Goal: Transaction & Acquisition: Purchase product/service

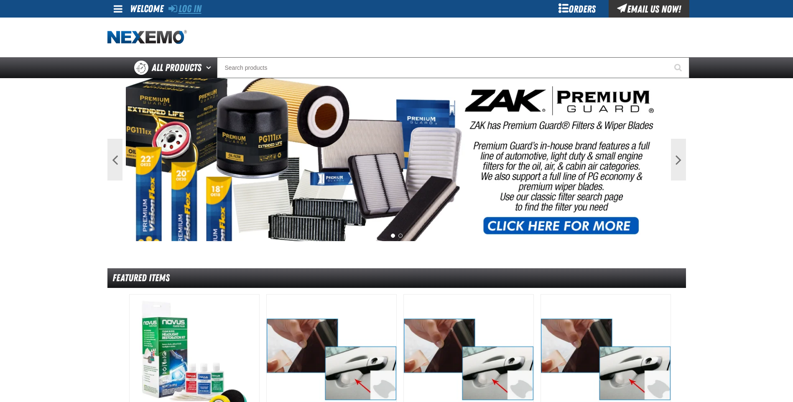
click at [191, 5] on link "Log In" at bounding box center [184, 9] width 33 height 12
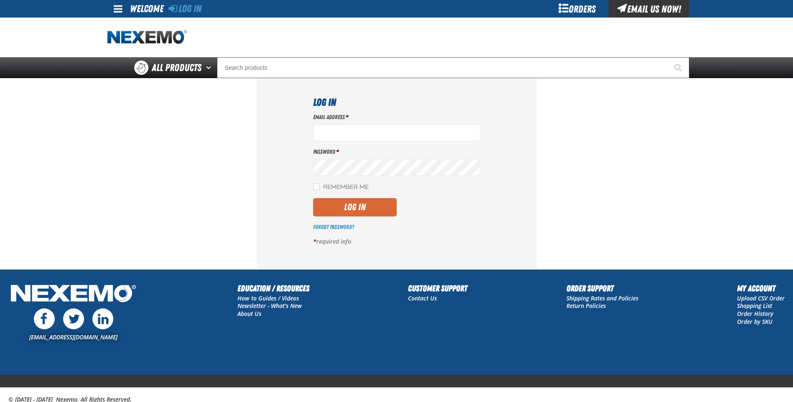
type input "jreeves@vtaig.com"
click at [380, 204] on button "Log In" at bounding box center [355, 207] width 84 height 18
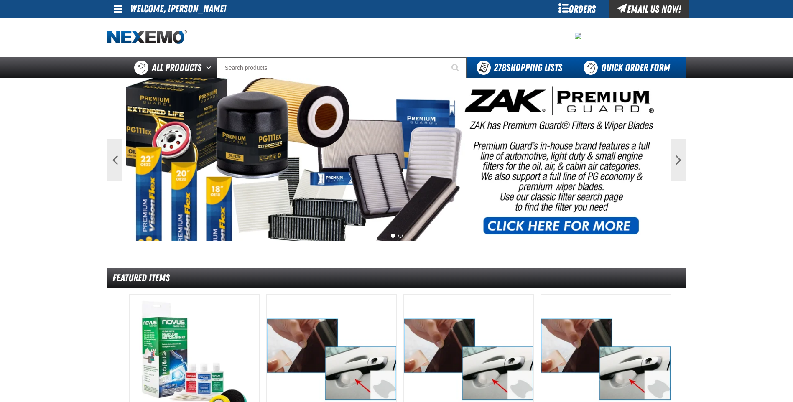
click at [633, 71] on link "Quick Order Form" at bounding box center [628, 67] width 113 height 21
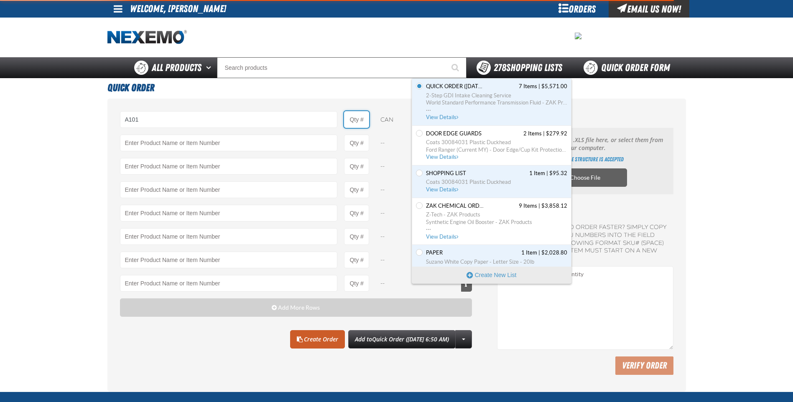
type input "A101 - Brake Parts Cleaner - ZAK Products"
type input "1"
select select "can"
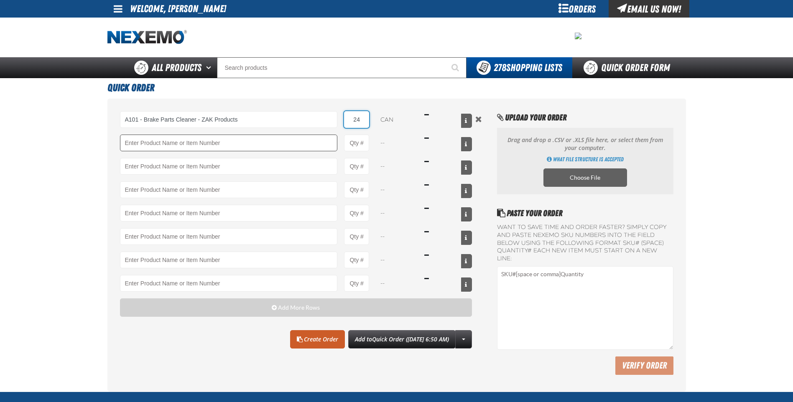
type input "24"
click at [258, 147] on input "Product" at bounding box center [229, 143] width 218 height 17
type input "AC165 - Bio-Zone Natural Odor Eliminator - ZAK Products"
type input "1"
select select "bottle"
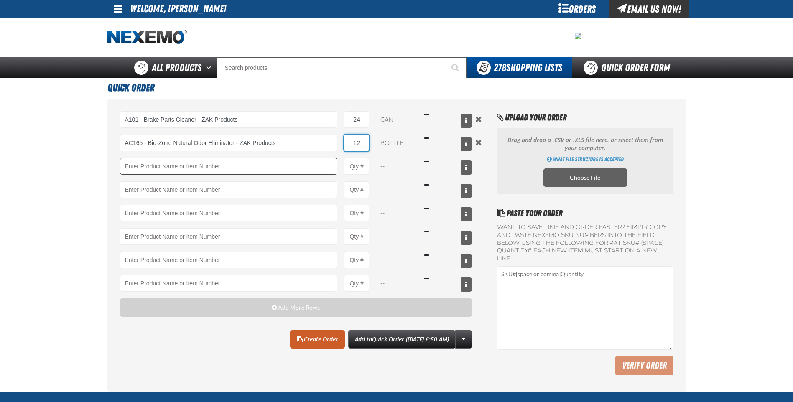
type input "12"
click at [249, 171] on input "Product" at bounding box center [229, 166] width 218 height 17
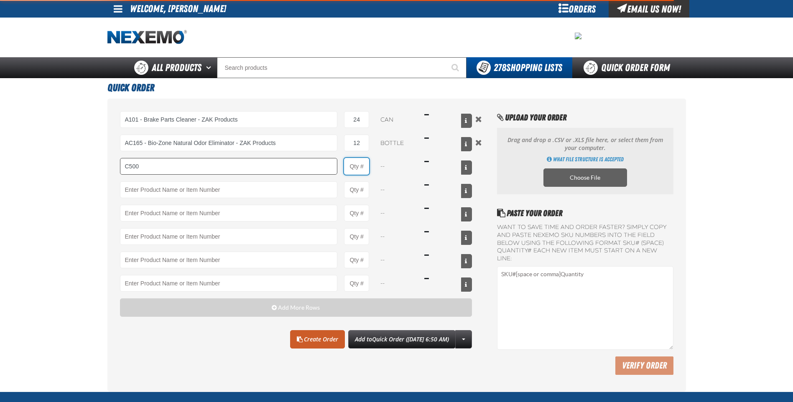
type input "C500 - Synthetic Engine Oil Booster - ZAK Products"
type input "1"
select select "bottle"
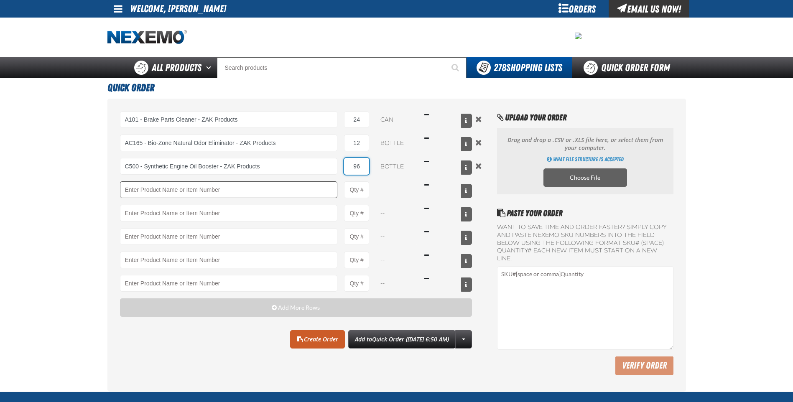
type input "96"
click at [277, 191] on input "Product" at bounding box center [229, 189] width 218 height 17
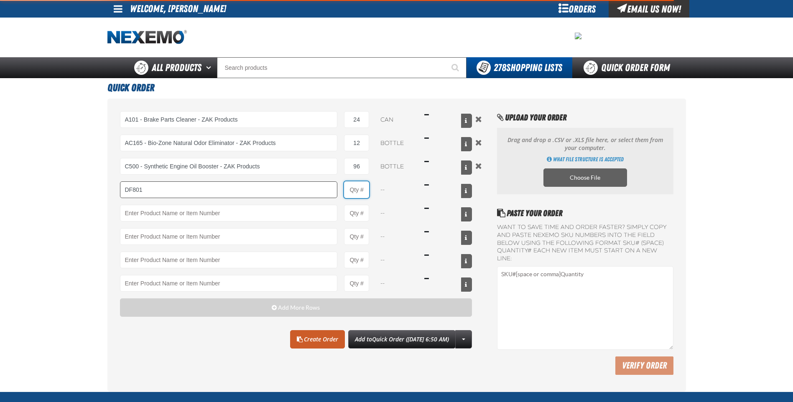
type input "DF801 - DIESEL 8-in-1 TOTAL CLEAN - ZAK Products"
type input "1"
select select "bottle"
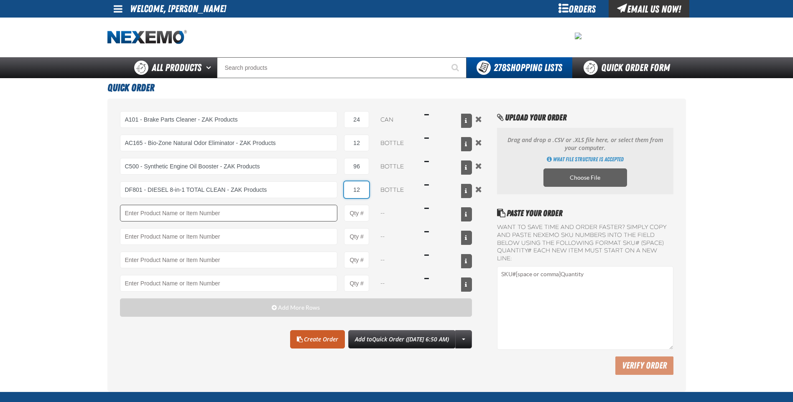
type input "12"
click at [263, 217] on input "Product" at bounding box center [229, 213] width 218 height 17
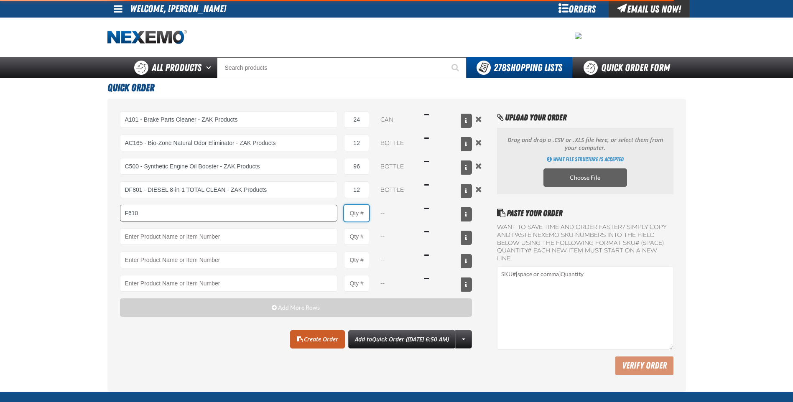
type input "F610 - Z-Tech - ZAK Products"
type input "1"
select select "bottle"
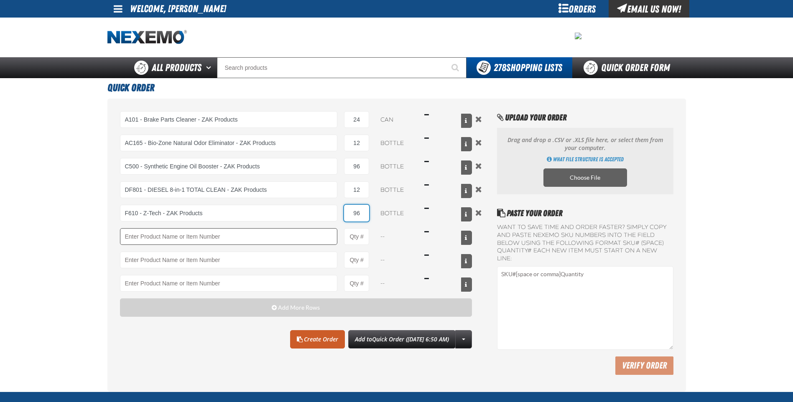
type input "96"
click at [264, 235] on input "Product" at bounding box center [229, 236] width 218 height 17
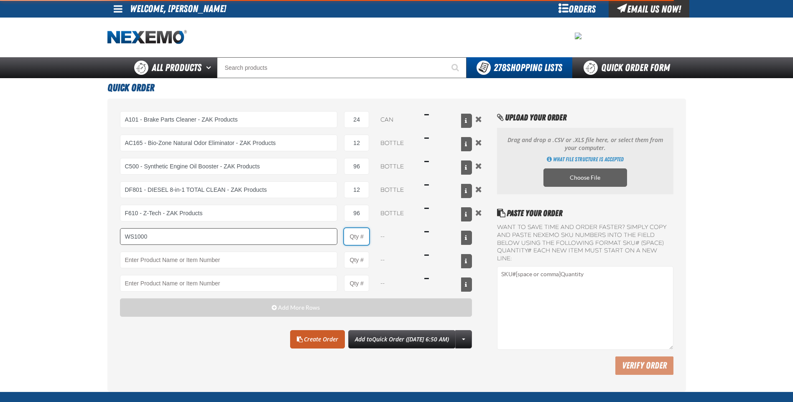
type input "WS1000 - World Standard Performance Transmission Fluid - ZAK Products"
type input "1"
select select "bottle"
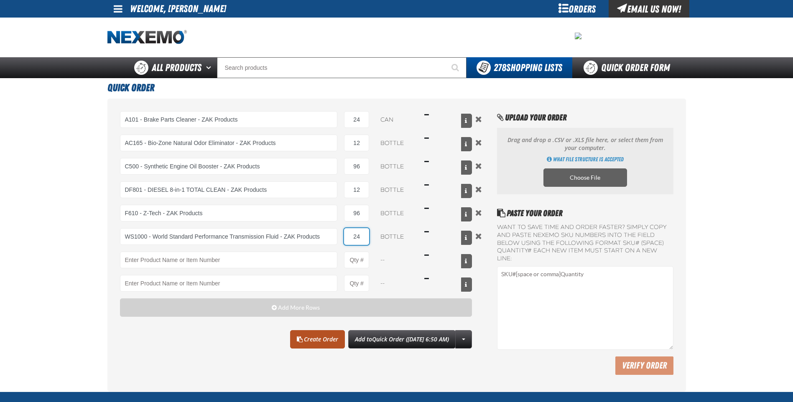
type input "24"
click at [306, 339] on link "Create Order" at bounding box center [317, 339] width 55 height 18
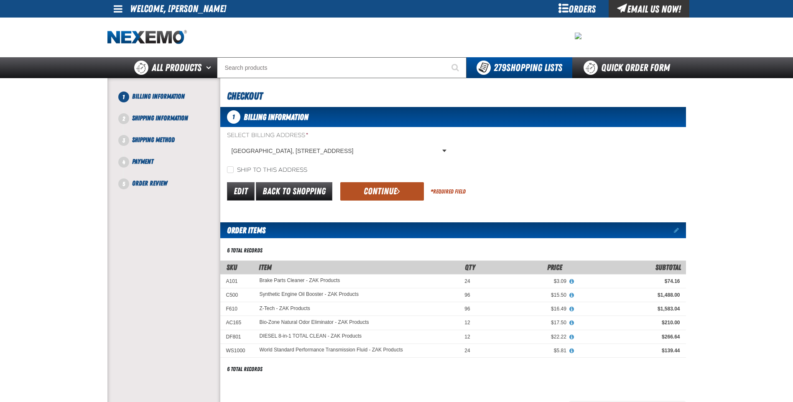
click at [379, 188] on button "Continue" at bounding box center [382, 191] width 84 height 18
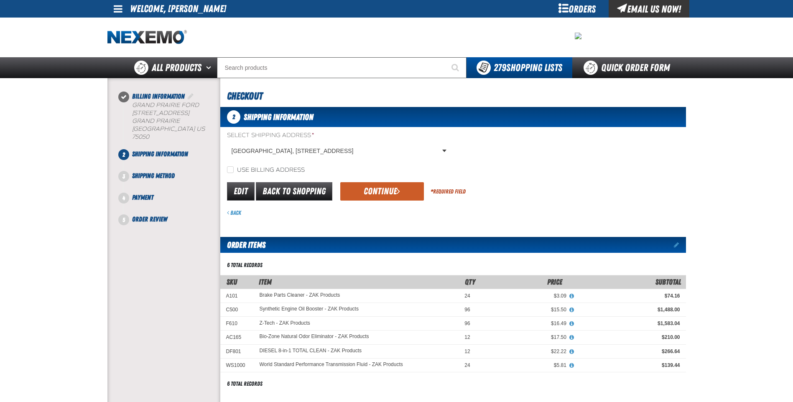
click at [379, 188] on button "Continue" at bounding box center [382, 191] width 84 height 18
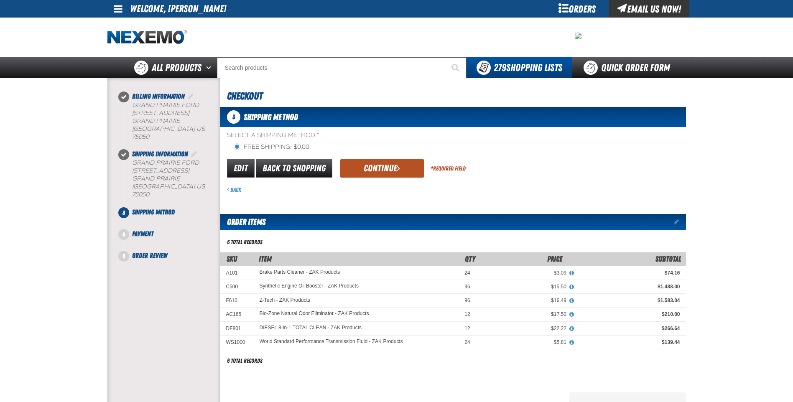
click at [386, 170] on button "Continue" at bounding box center [382, 168] width 84 height 18
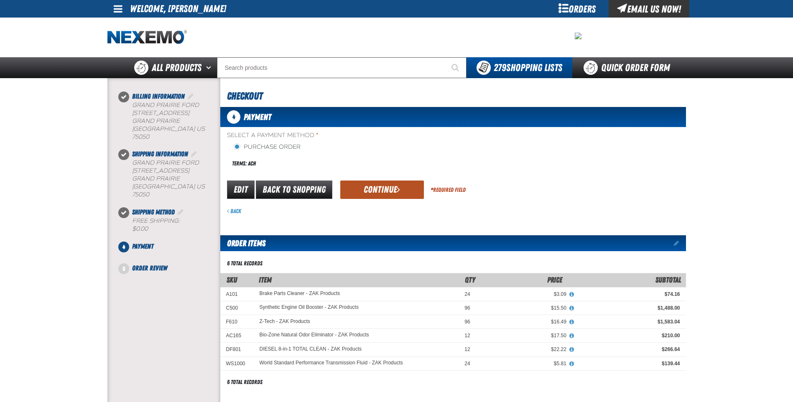
click at [385, 185] on button "Continue" at bounding box center [382, 190] width 84 height 18
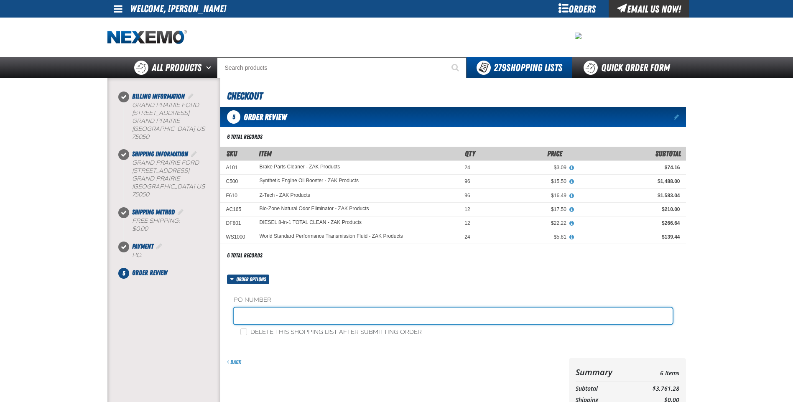
click at [312, 311] on input "text" at bounding box center [453, 316] width 439 height 17
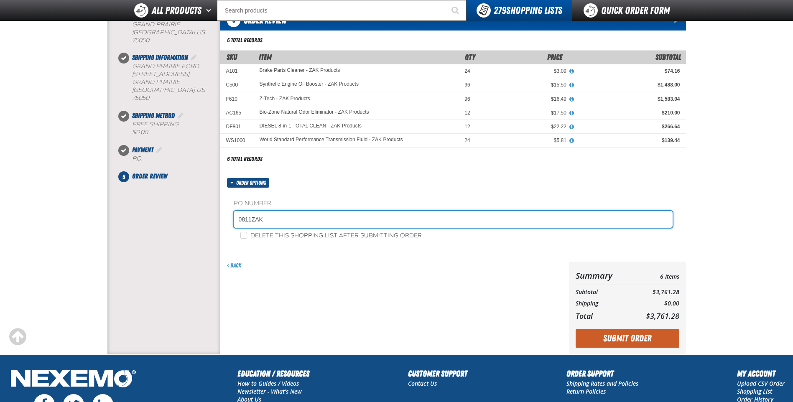
scroll to position [167, 0]
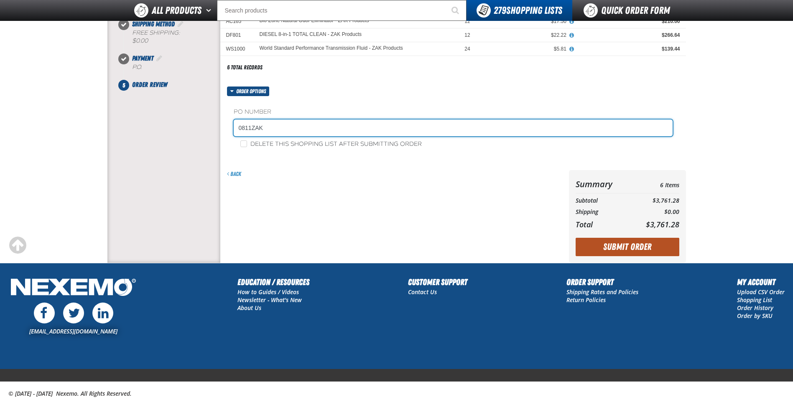
type input "0811ZAK"
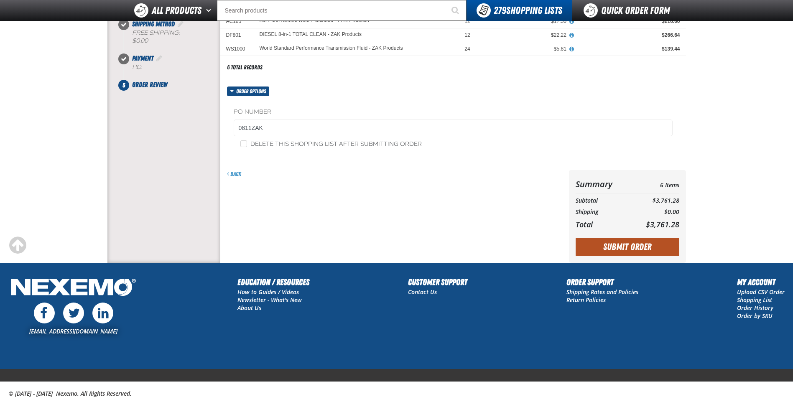
click at [623, 243] on button "Submit Order" at bounding box center [628, 247] width 104 height 18
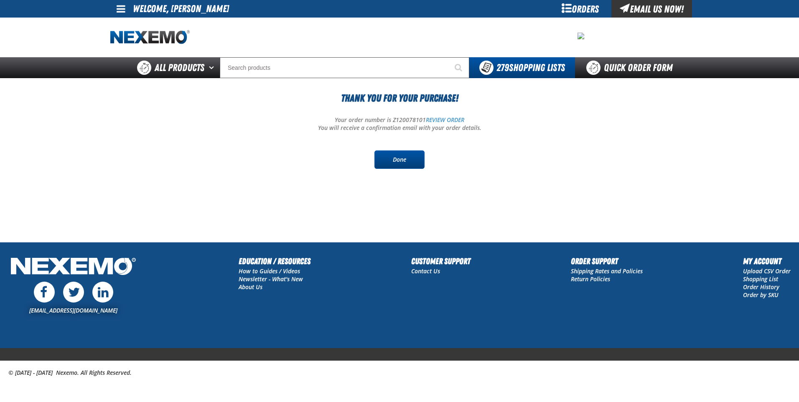
click at [392, 159] on link "Done" at bounding box center [400, 160] width 50 height 18
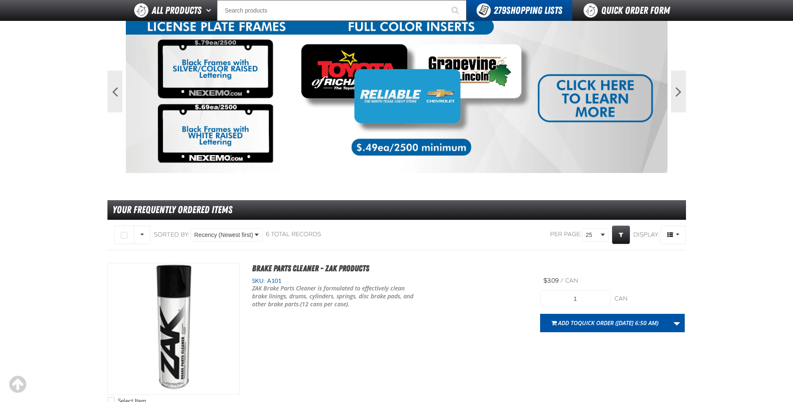
scroll to position [167, 0]
